Goal: Transaction & Acquisition: Obtain resource

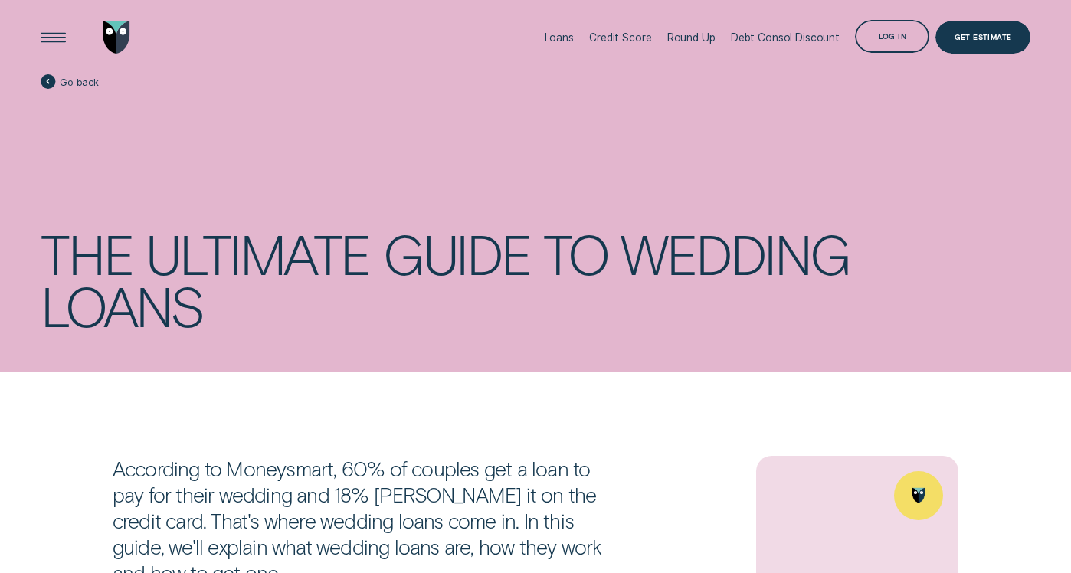
click at [106, 29] on img "Go to home page" at bounding box center [117, 38] width 28 height 34
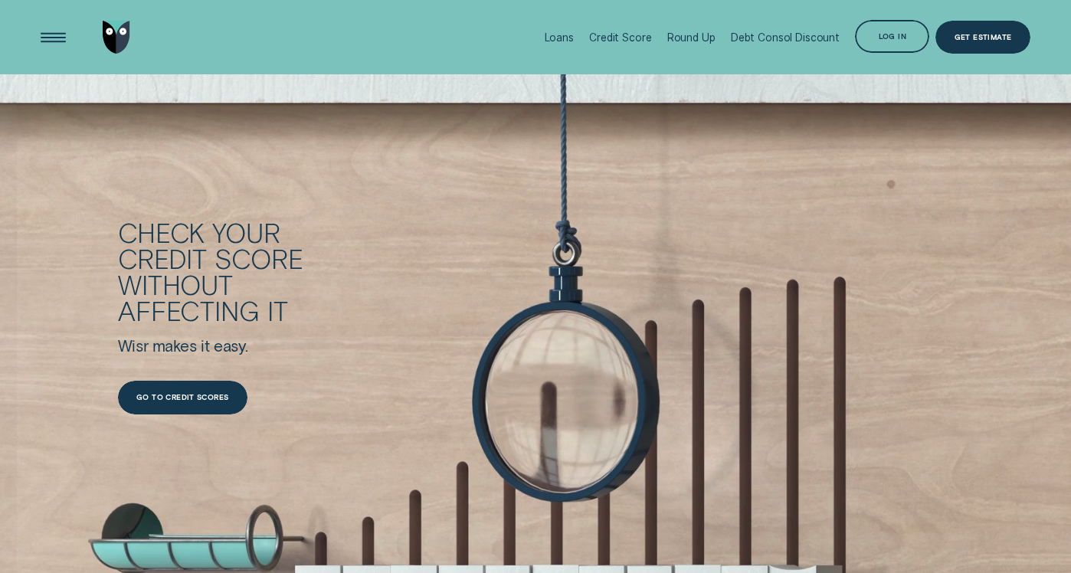
scroll to position [1794, 0]
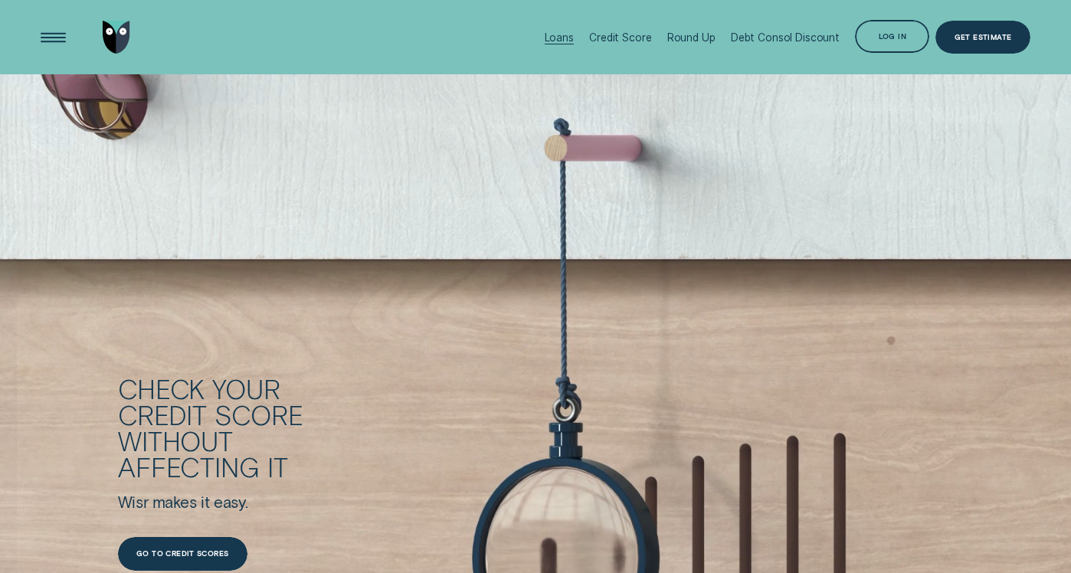
click at [567, 47] on div "Loans" at bounding box center [559, 37] width 29 height 74
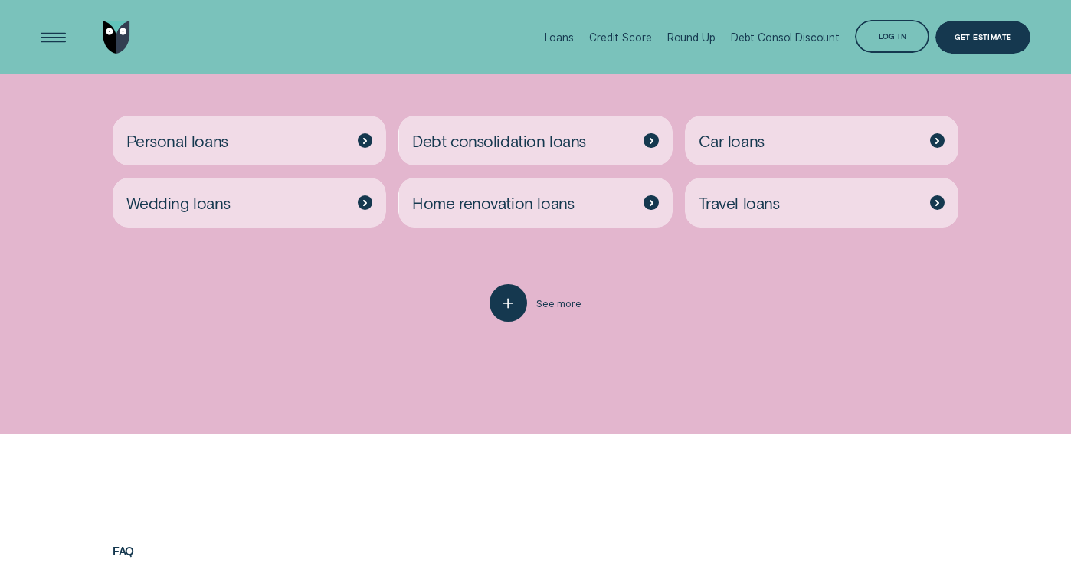
scroll to position [2997, 0]
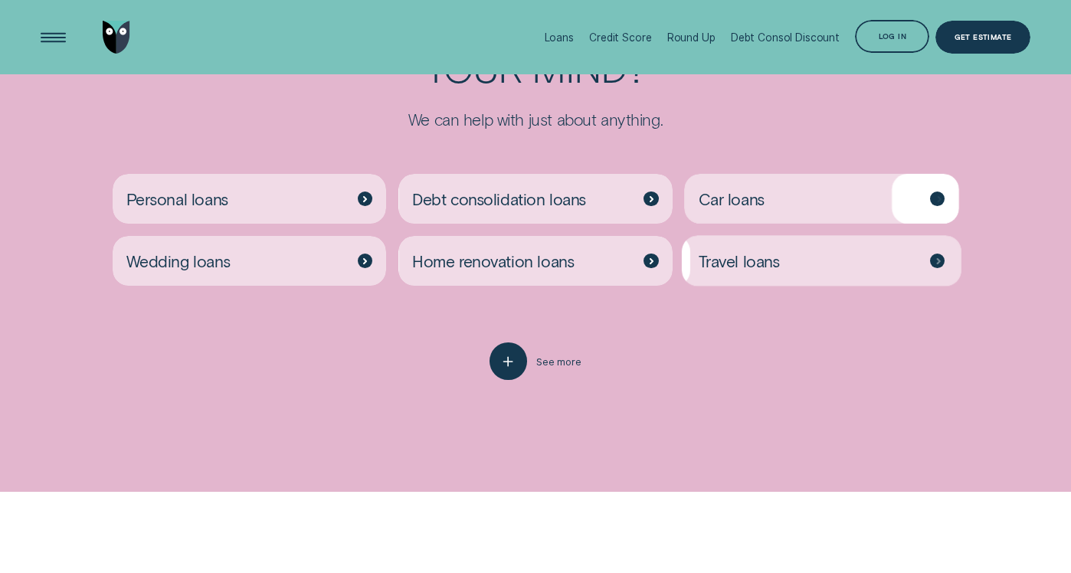
click at [757, 269] on div "Travel loans" at bounding box center [821, 261] width 273 height 50
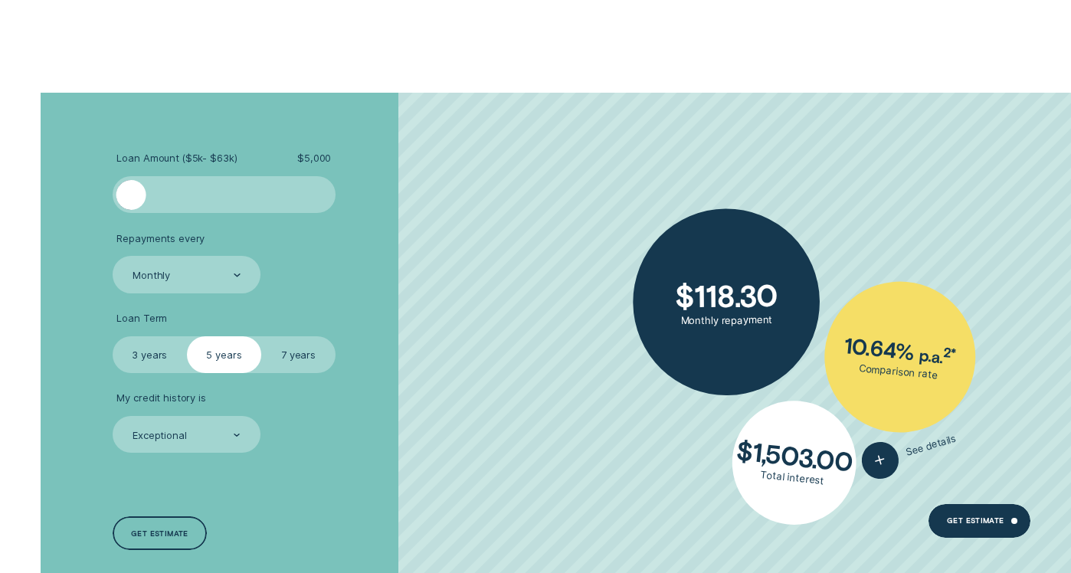
scroll to position [1716, 0]
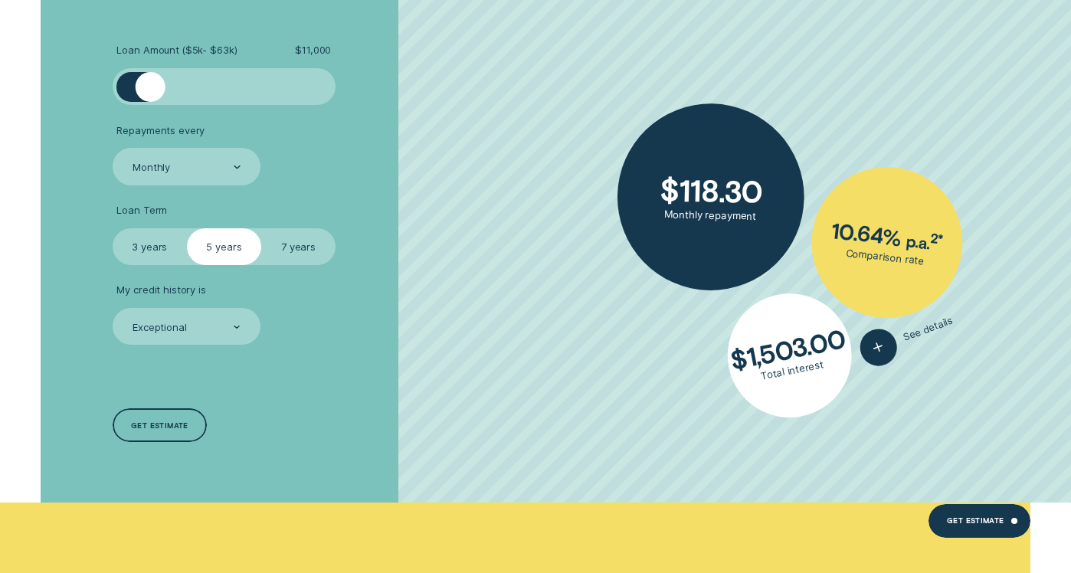
click at [152, 87] on div at bounding box center [224, 87] width 186 height 30
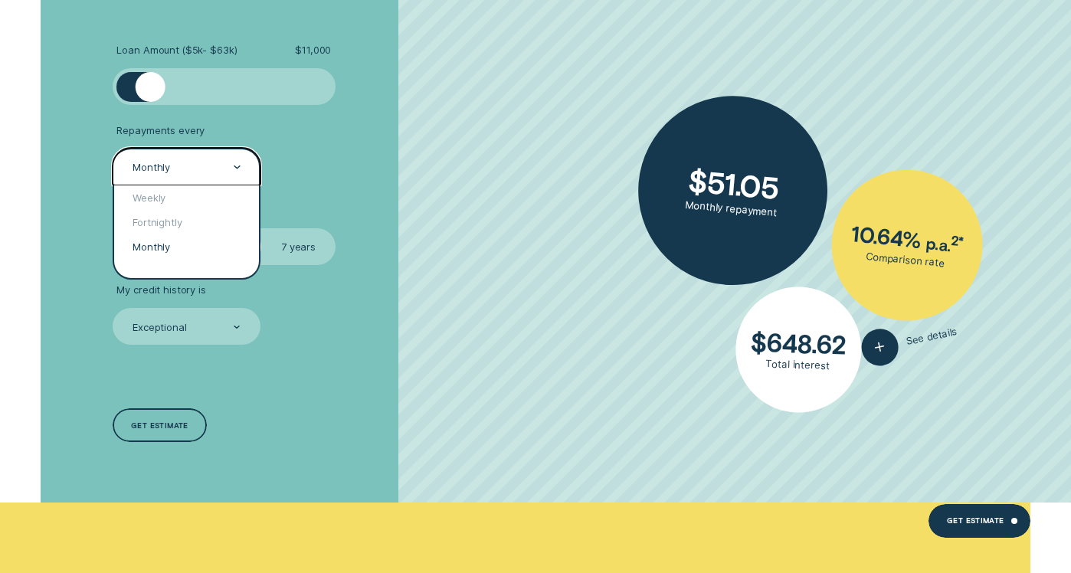
click at [187, 170] on div "Monthly" at bounding box center [186, 167] width 110 height 15
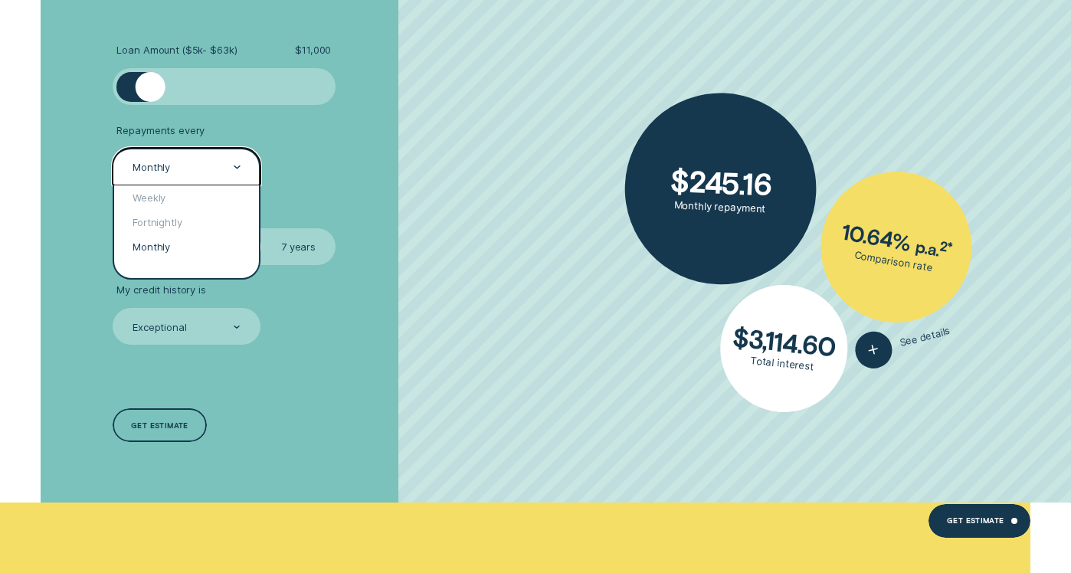
click at [182, 247] on div "Monthly" at bounding box center [186, 246] width 145 height 25
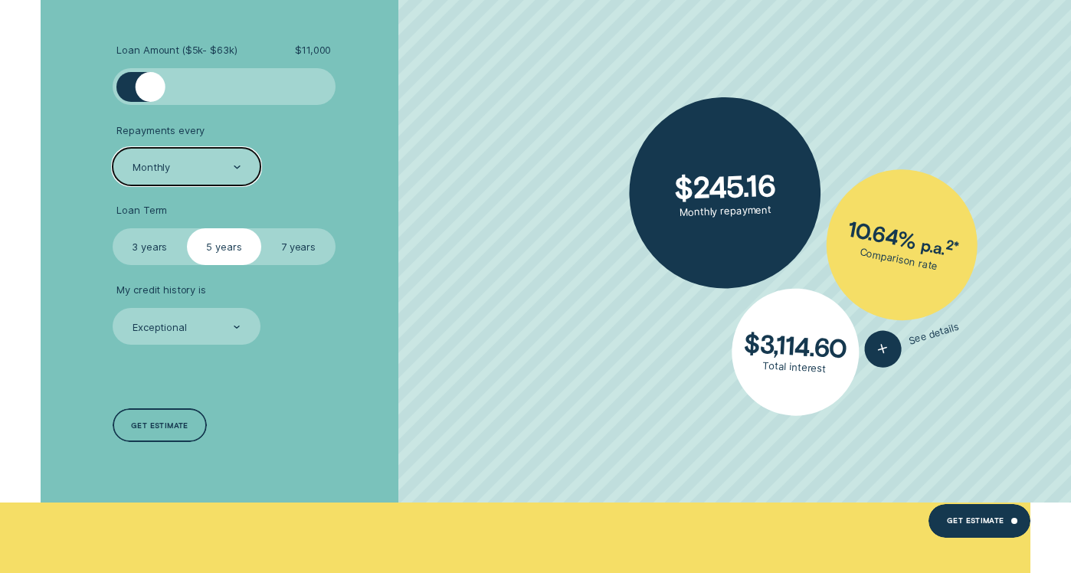
click at [283, 263] on label "7 years" at bounding box center [298, 247] width 74 height 38
click at [261, 228] on input "7 years" at bounding box center [261, 228] width 0 height 0
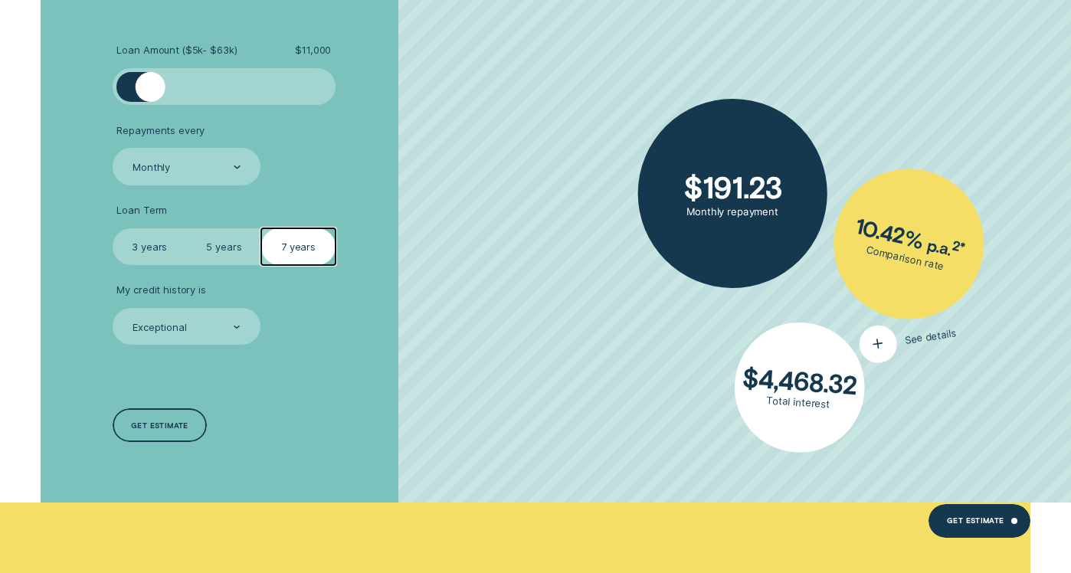
click at [875, 355] on div "button" at bounding box center [878, 343] width 42 height 42
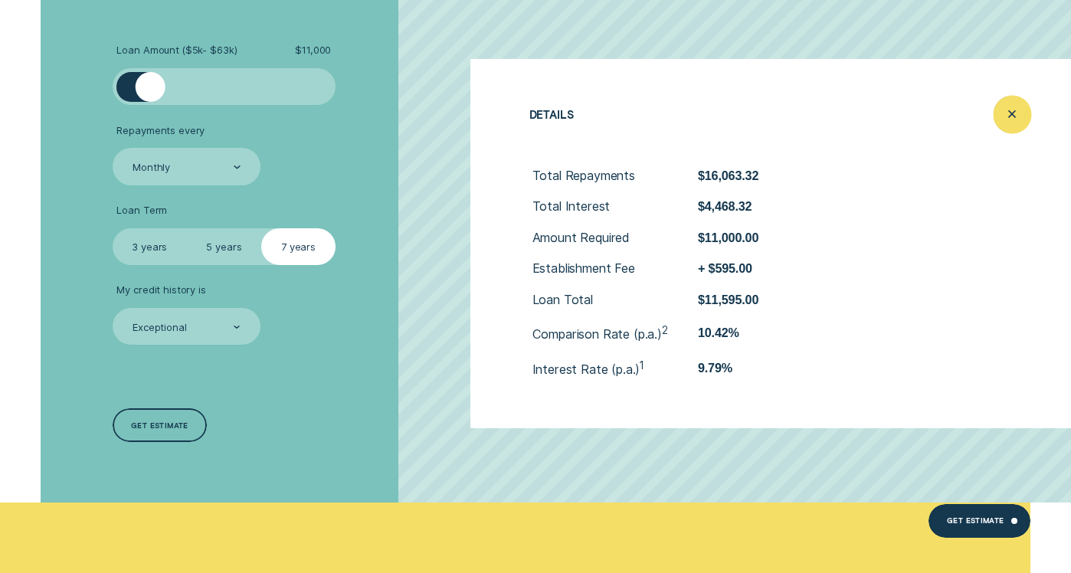
click at [1006, 123] on icon "Close loan details" at bounding box center [1012, 115] width 19 height 24
